Goal: Information Seeking & Learning: Learn about a topic

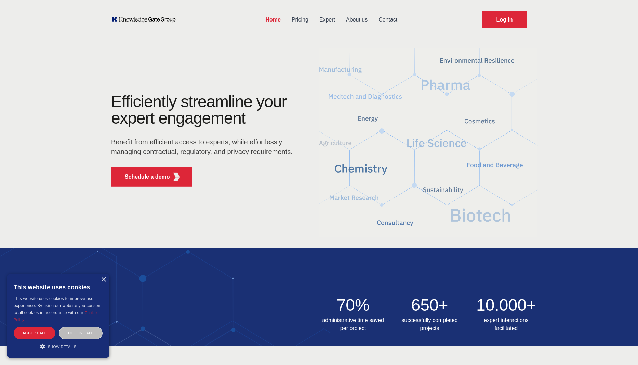
click at [384, 19] on link "Contact" at bounding box center [388, 20] width 30 height 18
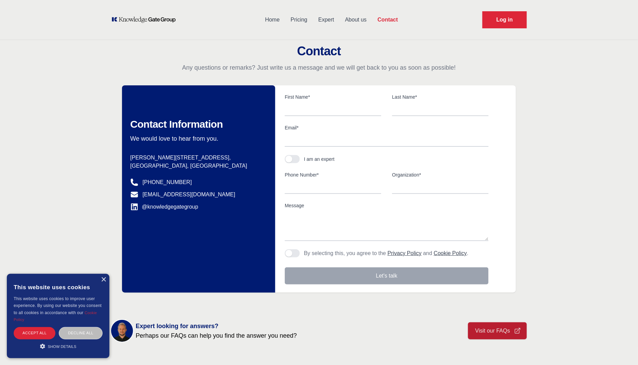
click at [361, 20] on link "About us" at bounding box center [355, 20] width 32 height 18
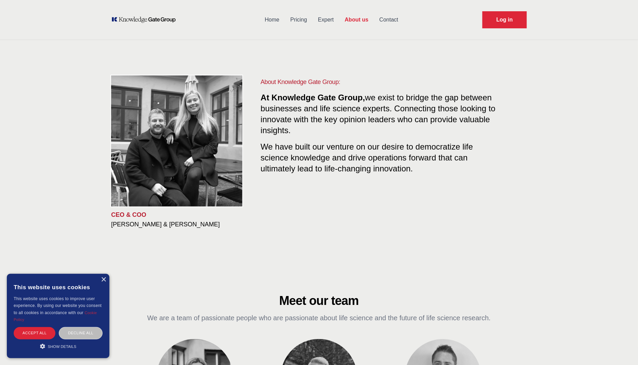
click at [324, 21] on link "Expert" at bounding box center [325, 20] width 27 height 18
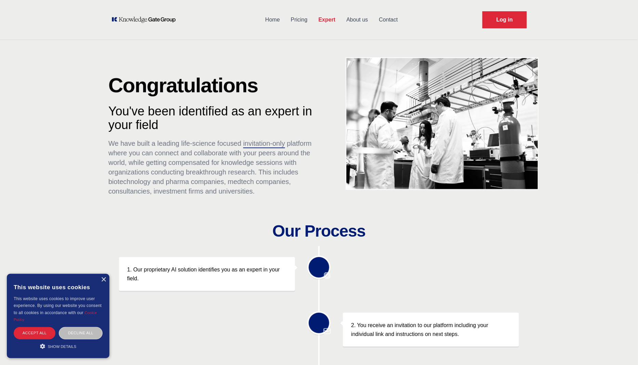
click at [353, 23] on link "About us" at bounding box center [357, 20] width 32 height 18
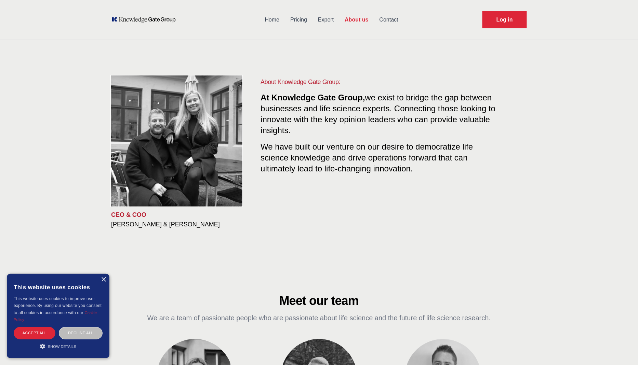
click at [274, 23] on link "Home" at bounding box center [272, 20] width 26 height 18
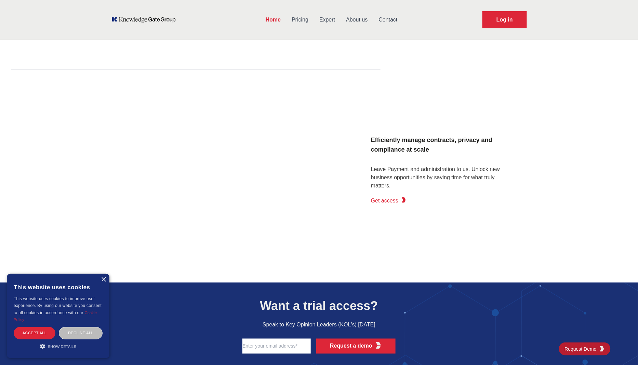
scroll to position [782, 0]
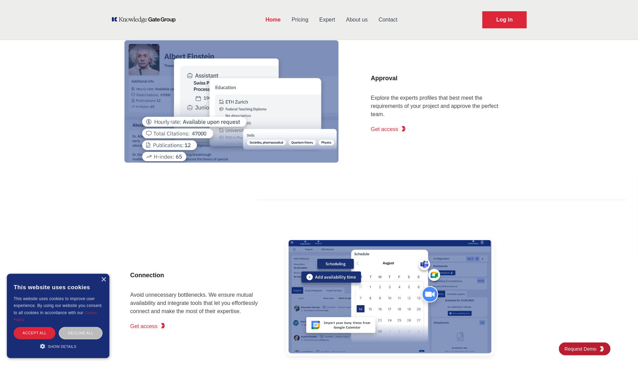
click at [320, 18] on link "Expert" at bounding box center [327, 20] width 27 height 18
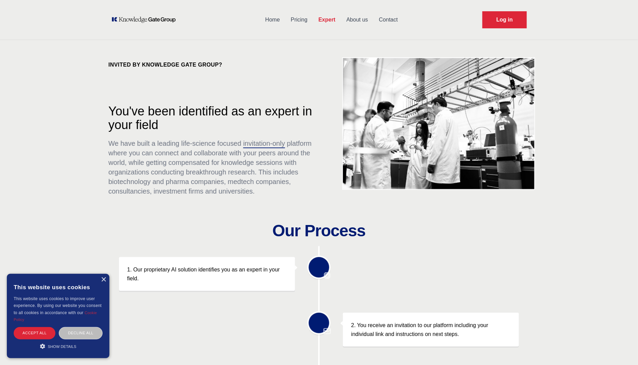
click at [307, 19] on link "Pricing" at bounding box center [299, 20] width 28 height 18
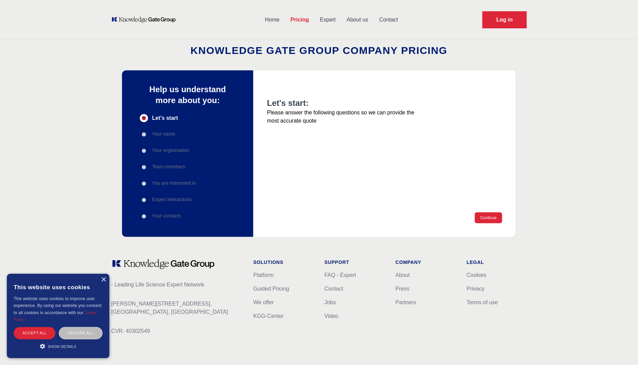
click at [364, 18] on link "About us" at bounding box center [357, 20] width 32 height 18
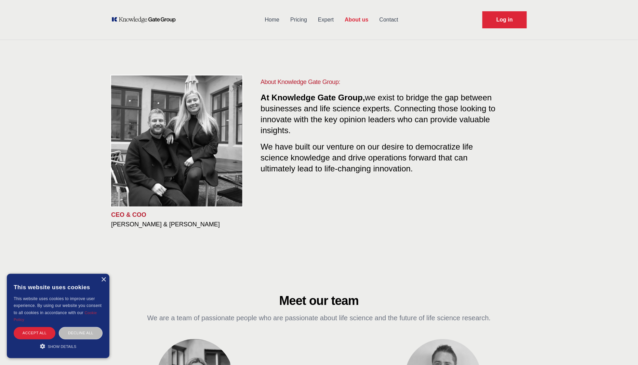
click at [308, 22] on link "Pricing" at bounding box center [299, 20] width 28 height 18
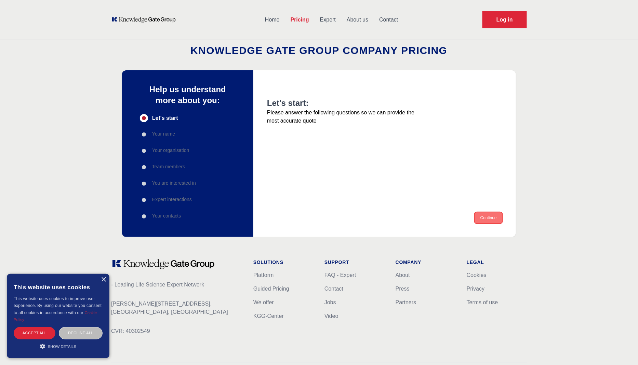
click at [487, 218] on button "Continue" at bounding box center [488, 218] width 27 height 11
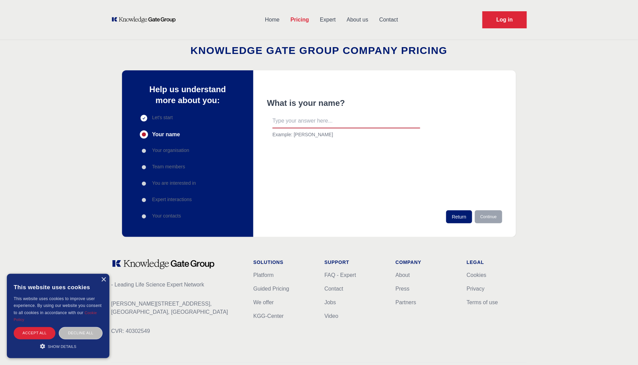
click at [317, 128] on input "text" at bounding box center [346, 121] width 148 height 14
type input "sds"
click at [483, 211] on button "Continue" at bounding box center [488, 217] width 27 height 13
click at [374, 125] on input "s" at bounding box center [346, 121] width 148 height 14
type input "sds"
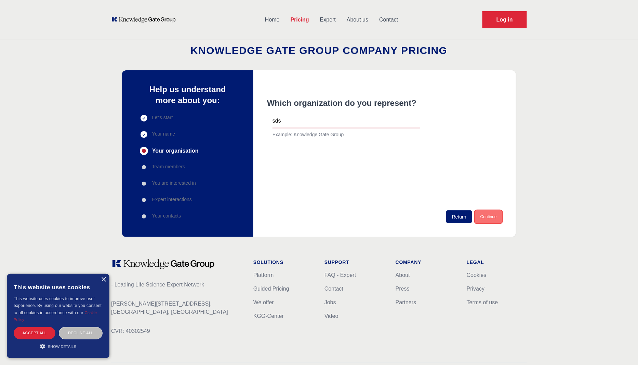
click at [488, 222] on button "Continue" at bounding box center [488, 217] width 27 height 13
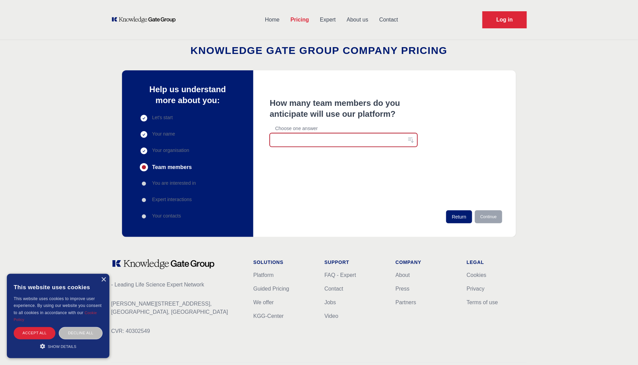
click at [319, 145] on button "button" at bounding box center [344, 140] width 148 height 14
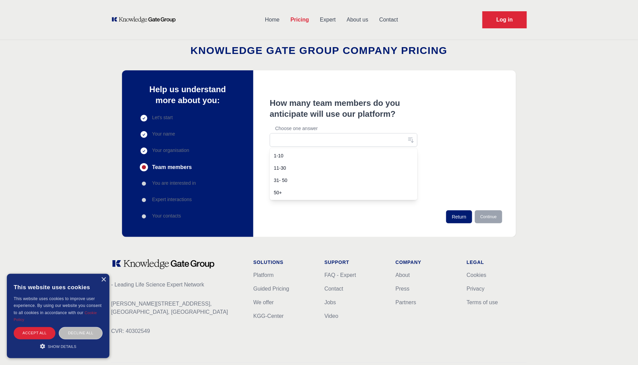
click at [308, 167] on span "11-30" at bounding box center [339, 168] width 131 height 7
click at [504, 219] on div "How many team members do you anticipate will use our platform? Choose one answe…" at bounding box center [384, 153] width 263 height 167
click at [495, 222] on button "Continue" at bounding box center [488, 217] width 27 height 13
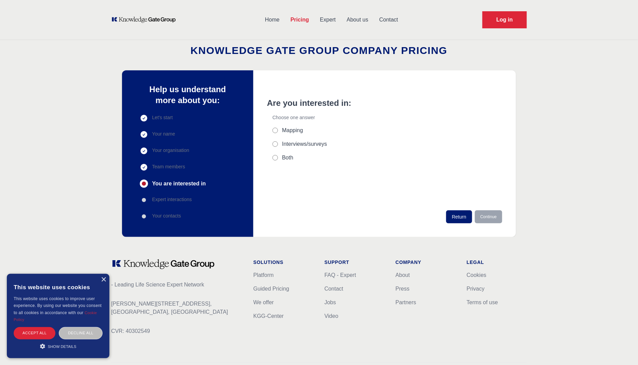
click at [283, 128] on label "Mapping" at bounding box center [292, 130] width 21 height 8
click at [278, 128] on input "Mapping" at bounding box center [274, 130] width 5 height 5
radio input "true"
click at [498, 219] on button "Continue" at bounding box center [488, 217] width 27 height 13
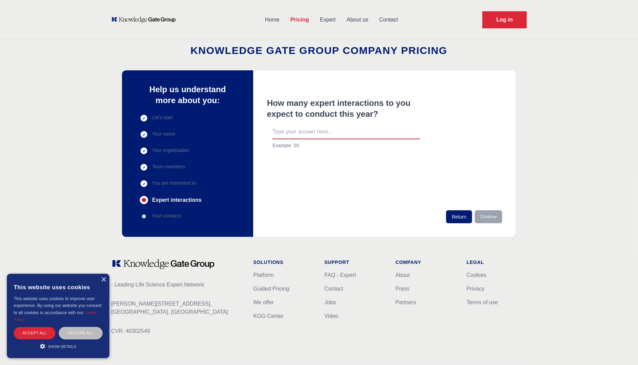
click at [325, 134] on input "text" at bounding box center [346, 132] width 148 height 14
type input "s"
click at [490, 223] on button "Continue" at bounding box center [488, 217] width 27 height 13
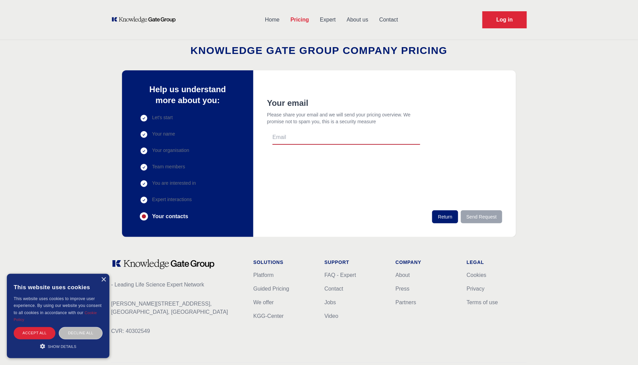
click at [162, 200] on span "Expert interactions" at bounding box center [172, 199] width 40 height 7
click at [174, 221] on span "Your contacts" at bounding box center [170, 217] width 36 height 8
click at [373, 143] on input "email" at bounding box center [346, 138] width 148 height 14
type input "s"
click at [462, 191] on div "Your email Please share your email and we will send your pricing overview. We p…" at bounding box center [384, 154] width 235 height 113
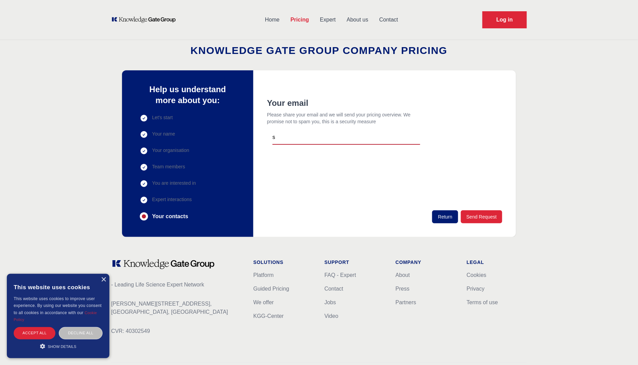
click at [390, 157] on div "Your email Please share your email and we will send your pricing overview. We p…" at bounding box center [343, 154] width 153 height 113
click at [332, 19] on link "Expert" at bounding box center [328, 20] width 27 height 18
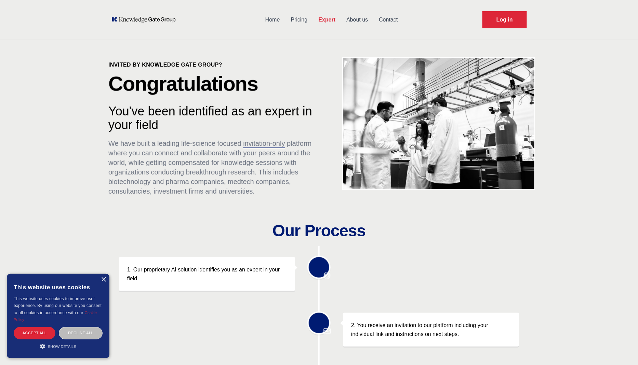
click at [359, 19] on link "About us" at bounding box center [357, 20] width 32 height 18
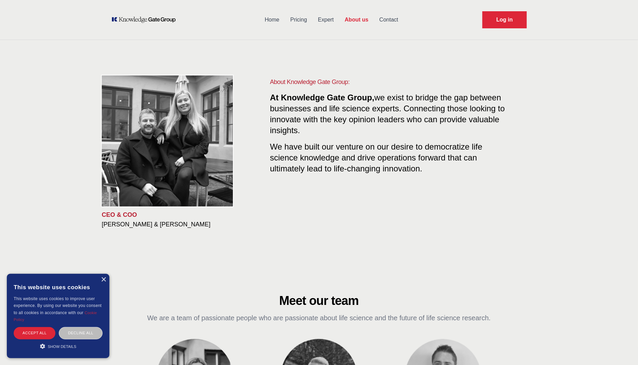
click at [402, 14] on link "Contact" at bounding box center [389, 20] width 30 height 18
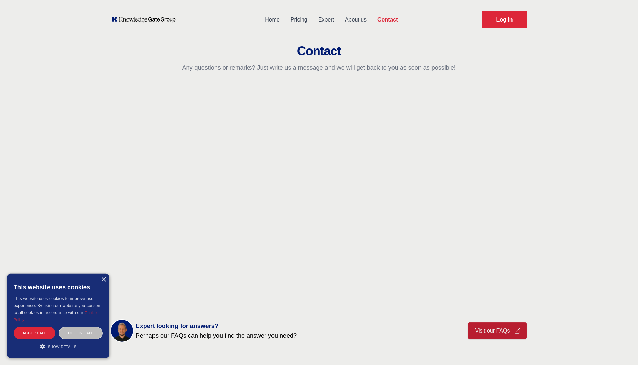
click at [267, 20] on link "Home" at bounding box center [272, 20] width 26 height 18
